Goal: Contribute content

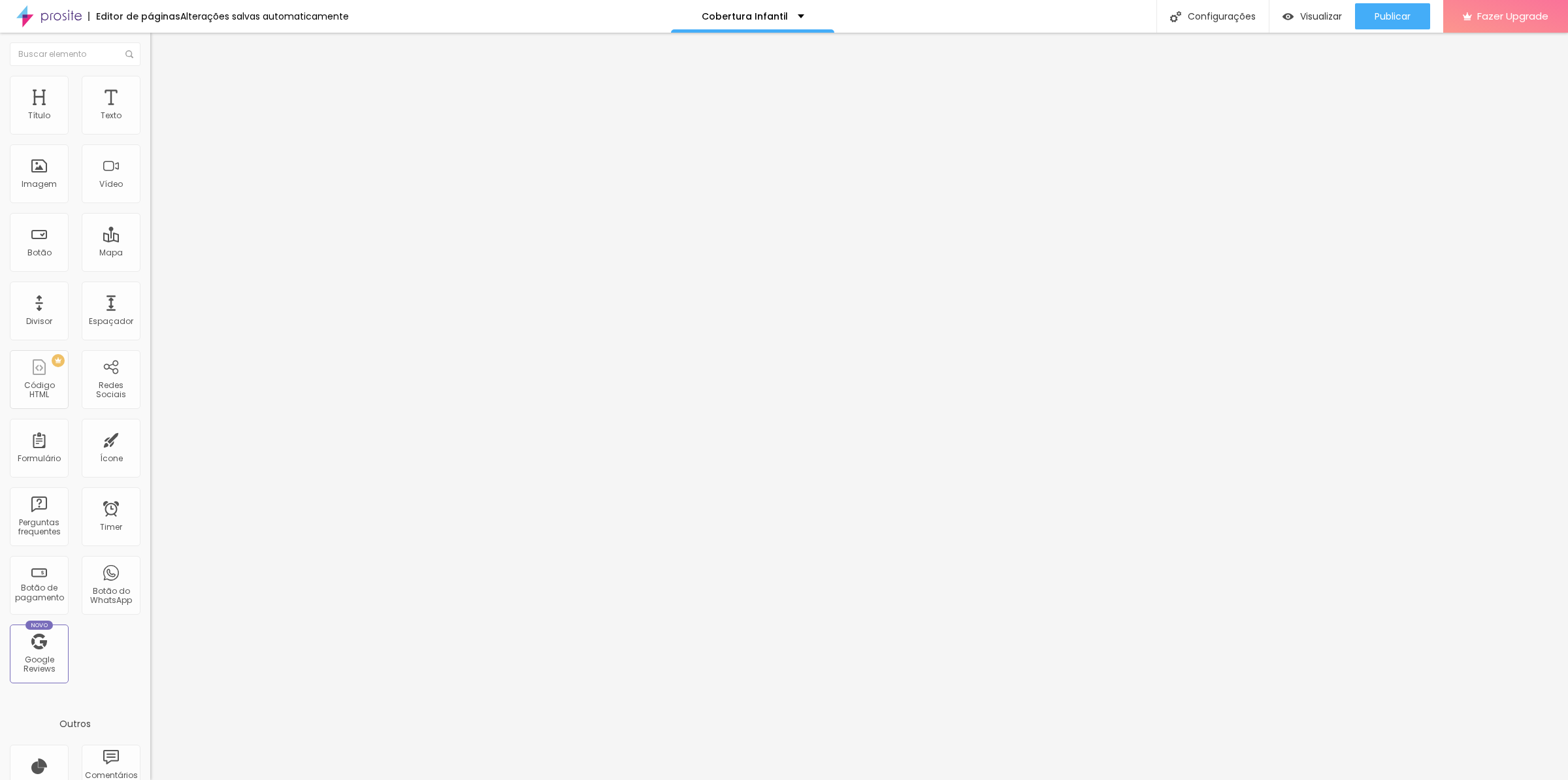
click at [162, 92] on span "Avançado" at bounding box center [183, 98] width 43 height 11
click at [162, 90] on span "Estilo" at bounding box center [172, 84] width 20 height 11
click at [150, 75] on img at bounding box center [155, 68] width 11 height 11
click at [150, 123] on input "text" at bounding box center [228, 116] width 157 height 13
paste input "[URL][DOMAIN_NAME]"
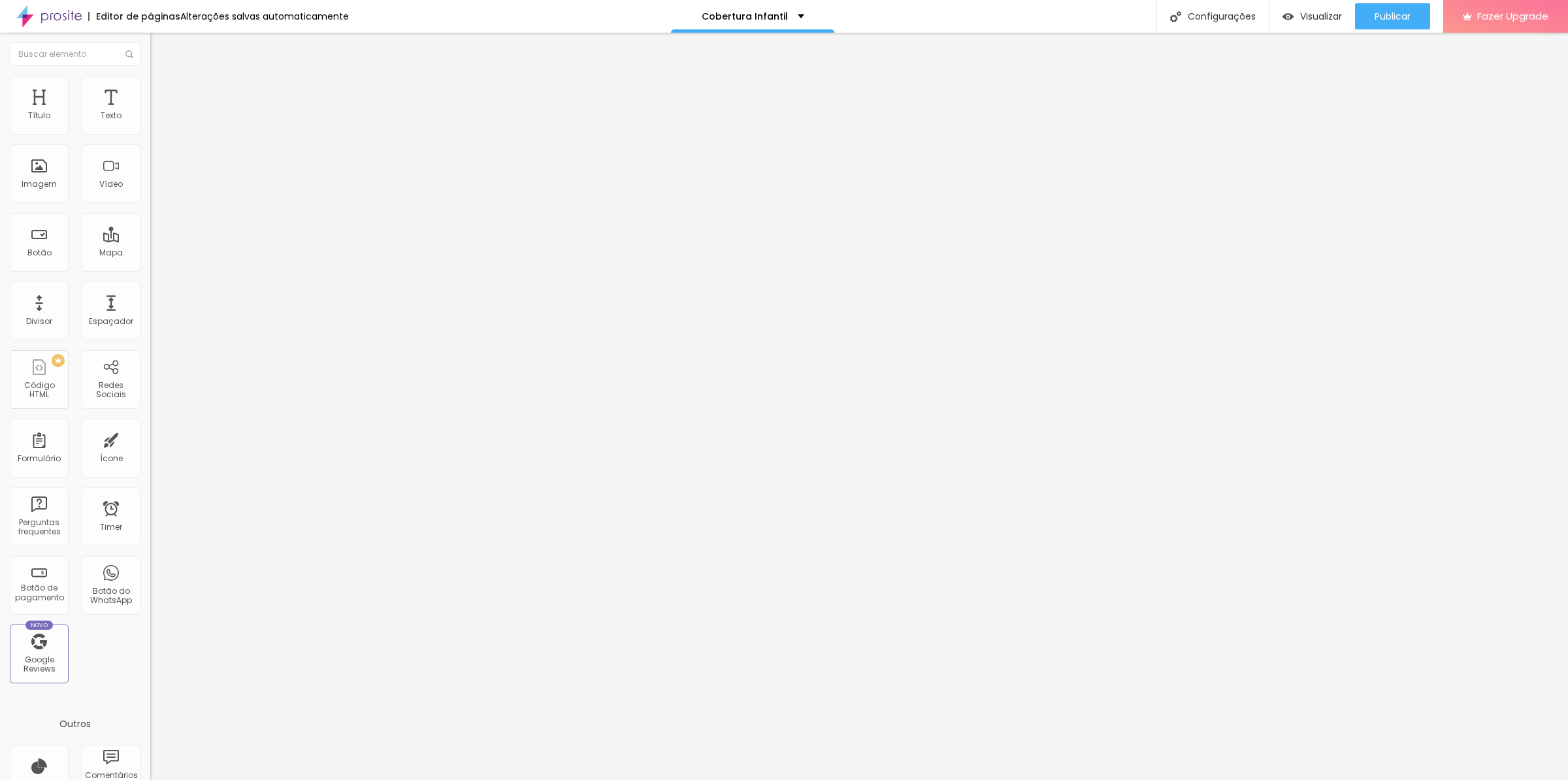
scroll to position [0, 4]
type input "[URL][DOMAIN_NAME]"
click at [150, 399] on div "Editar Vídeo Conteúdo Estilo Avançado URL do vídeo [URL][DOMAIN_NAME] Alinhamen…" at bounding box center [225, 406] width 150 height 748
click at [1381, 16] on span "Publicar" at bounding box center [1392, 17] width 36 height 11
click at [1307, 13] on span "Visualizar" at bounding box center [1321, 17] width 42 height 11
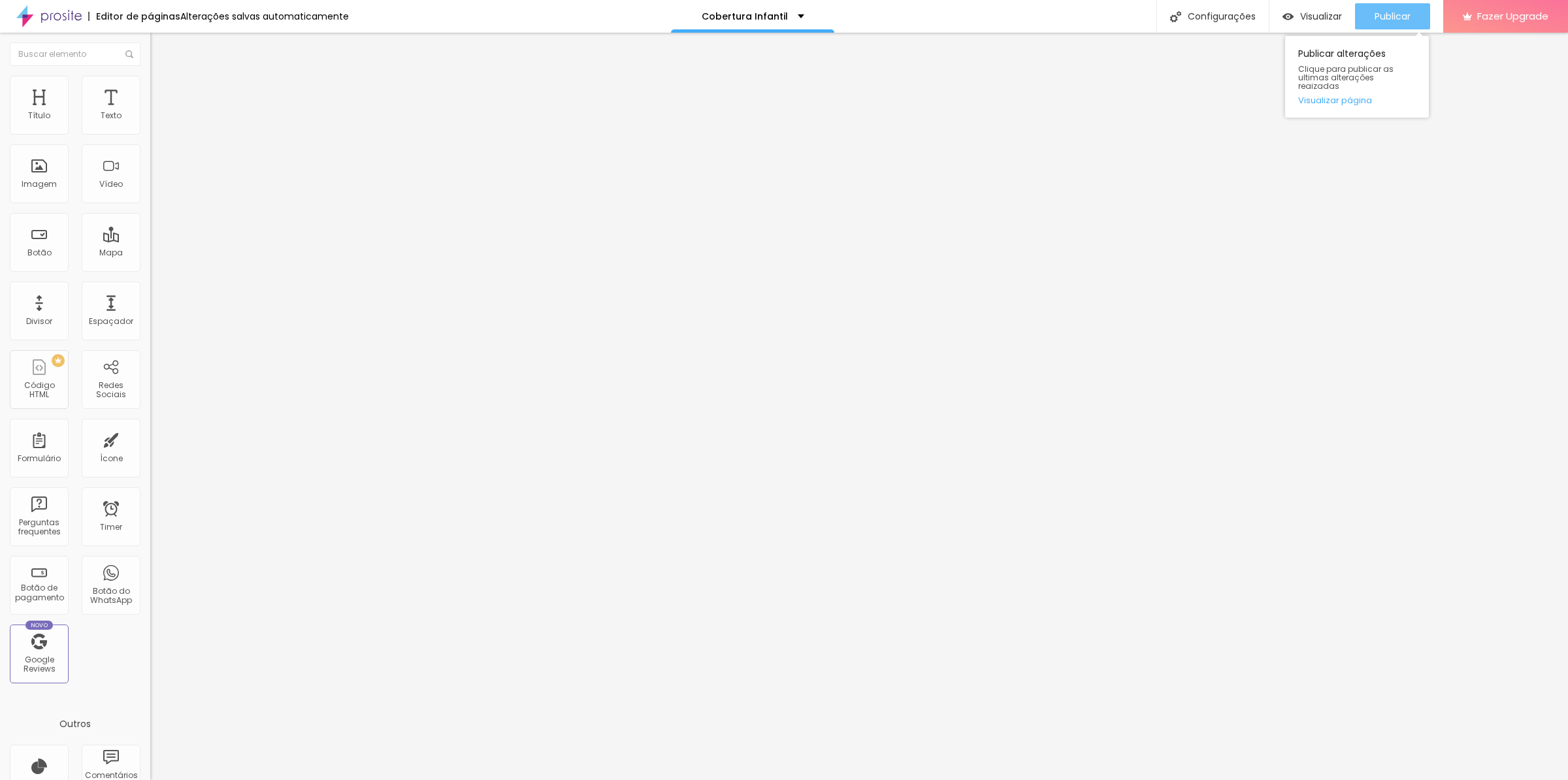
click at [1379, 16] on span "Publicar" at bounding box center [1392, 17] width 36 height 11
